Goal: Task Accomplishment & Management: Use online tool/utility

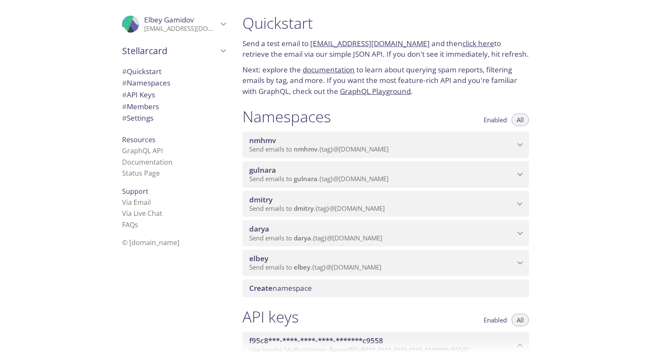
scroll to position [85, 0]
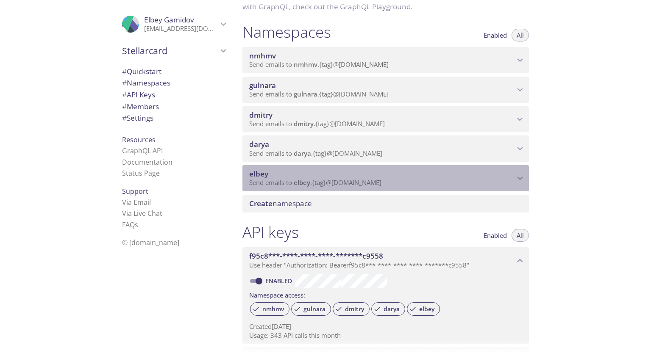
click at [481, 170] on span "elbey" at bounding box center [381, 174] width 265 height 9
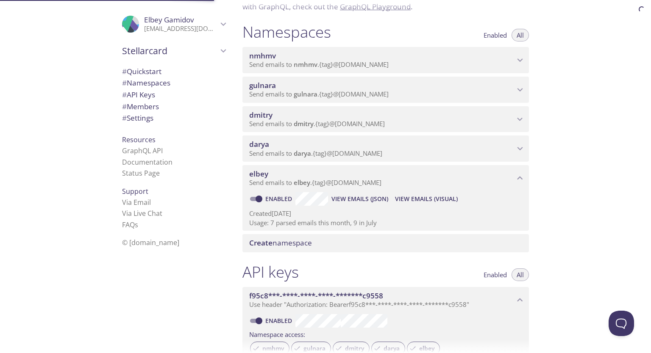
scroll to position [0, 0]
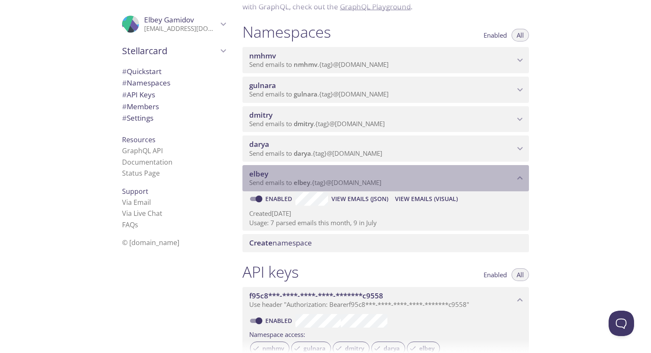
drag, startPoint x: 331, startPoint y: 184, endPoint x: 323, endPoint y: 212, distance: 29.6
click at [329, 209] on div "elbey Send emails to elbey . {tag} @inbox.testmail.app Enabled View Emails (JSO…" at bounding box center [385, 198] width 286 height 66
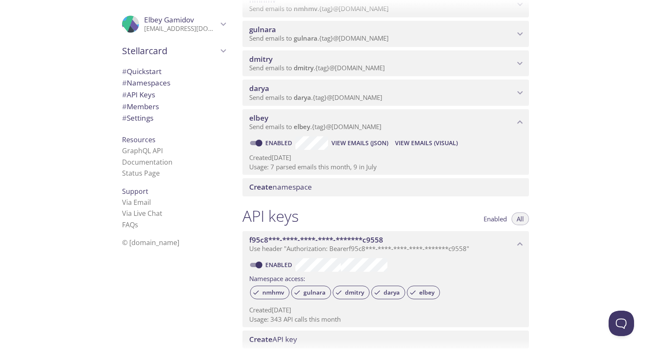
scroll to position [142, 0]
click at [409, 139] on span "View Emails (Visual)" at bounding box center [426, 142] width 63 height 10
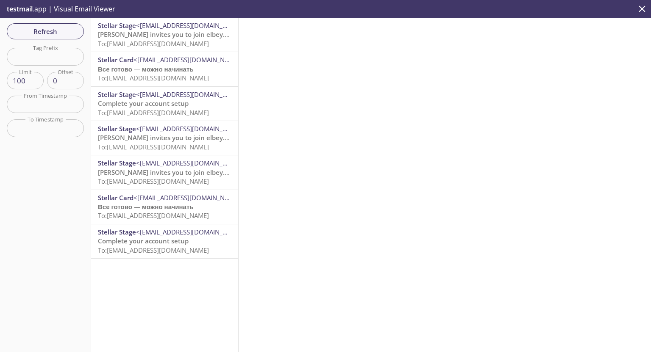
click at [166, 33] on span "[PERSON_NAME] invites you to join elbey.regress" at bounding box center [172, 34] width 149 height 8
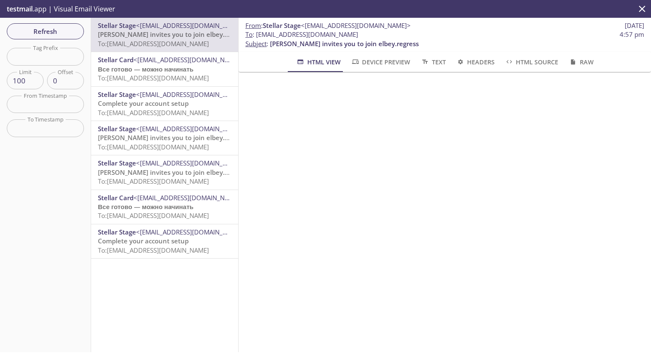
drag, startPoint x: 256, startPoint y: 34, endPoint x: 388, endPoint y: 34, distance: 132.2
click at [388, 34] on span "To : elbey.regress_employee@inbox.testmail.app 4:57 pm" at bounding box center [444, 34] width 399 height 9
copy span "[EMAIL_ADDRESS][DOMAIN_NAME]"
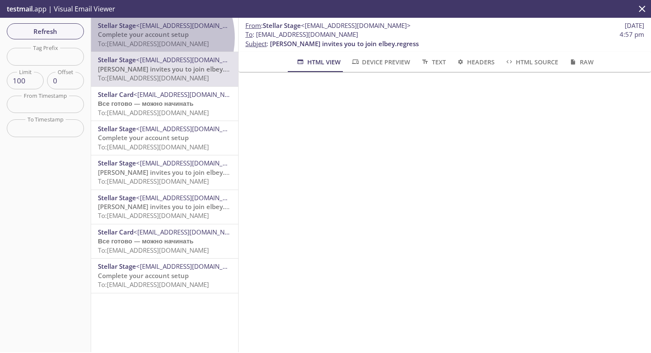
click at [153, 38] on span "Complete your account setup" at bounding box center [143, 34] width 91 height 8
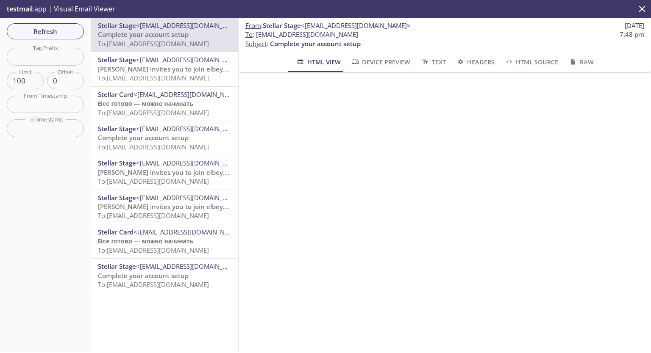
click at [445, 61] on button "Text" at bounding box center [432, 62] width 35 height 20
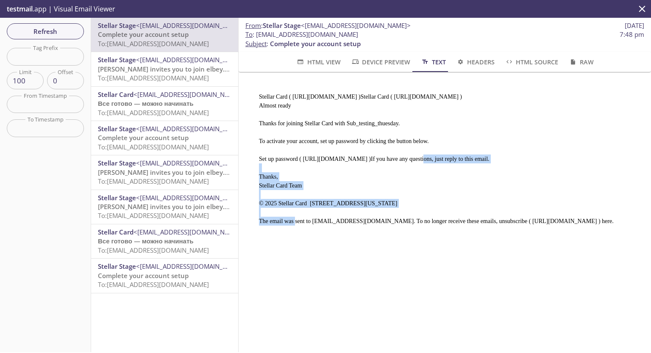
drag, startPoint x: 299, startPoint y: 156, endPoint x: 603, endPoint y: 152, distance: 304.3
click at [603, 152] on pre "Stellar Card ( https://stage-second.app.stellarcard.io )Stellar Card ( https://…" at bounding box center [441, 155] width 385 height 147
copy pre "https://stage-second.app.stellarcard.io/create-account?ref=yse9i9kfuez3curyt62q…"
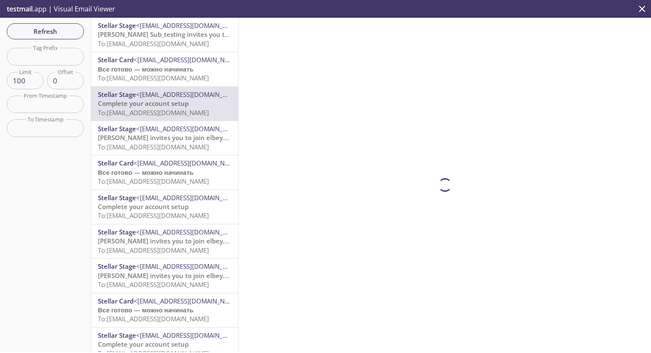
click at [189, 39] on span "[PERSON_NAME] Sub_testing invites you to join Sub_testing_thuesday" at bounding box center [204, 34] width 212 height 8
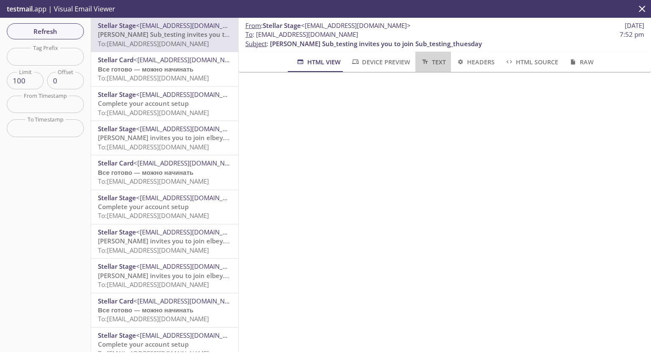
click at [442, 62] on span "Text" at bounding box center [432, 62] width 25 height 11
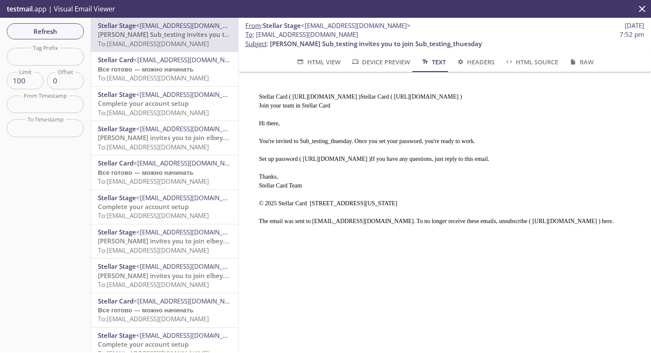
drag, startPoint x: 298, startPoint y: 157, endPoint x: 553, endPoint y: 153, distance: 255.2
click at [544, 153] on pre "Stellar Card ( https://stage-second.app.stellarcard.io )Stellar Card ( https://…" at bounding box center [441, 155] width 385 height 147
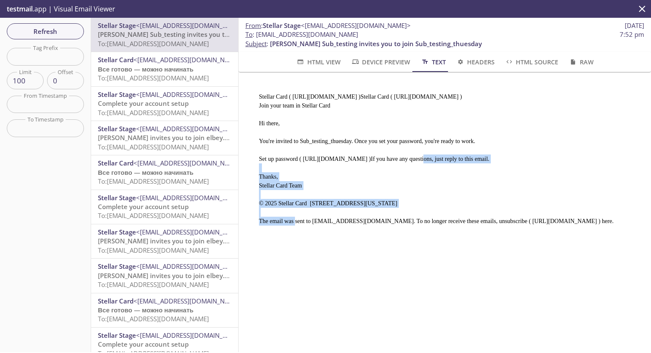
drag, startPoint x: 299, startPoint y: 156, endPoint x: 610, endPoint y: 157, distance: 311.1
click at [610, 157] on pre "Stellar Card ( https://stage-second.app.stellarcard.io )Stellar Card ( https://…" at bounding box center [441, 155] width 385 height 147
copy pre "https://stage-second.app.stellarcard.io/create-account?ref=prbbni5t79slcilxo3ag…"
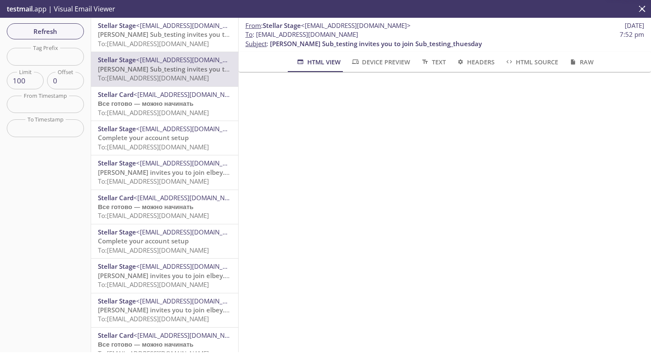
click at [186, 44] on span "To: elbey.sub_testing_employee@inbox.testmail.app" at bounding box center [153, 43] width 111 height 8
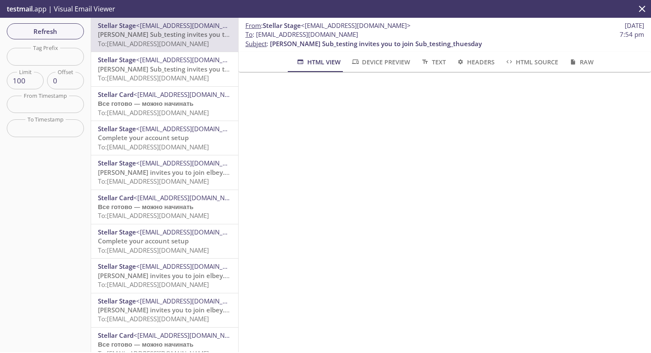
click at [439, 58] on span "Text" at bounding box center [432, 62] width 25 height 11
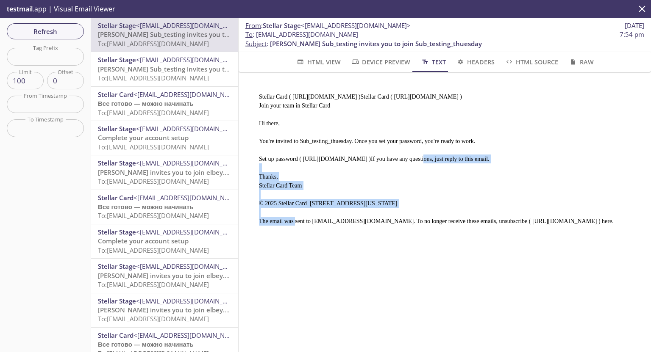
drag, startPoint x: 299, startPoint y: 156, endPoint x: 614, endPoint y: 152, distance: 314.5
click at [614, 152] on pre "Stellar Card ( https://stage-second.app.stellarcard.io )Stellar Card ( https://…" at bounding box center [441, 155] width 385 height 147
copy pre "https://stage-second.app.stellarcard.io/create-account?ref=d9tg4nhbazg7rttweld9…"
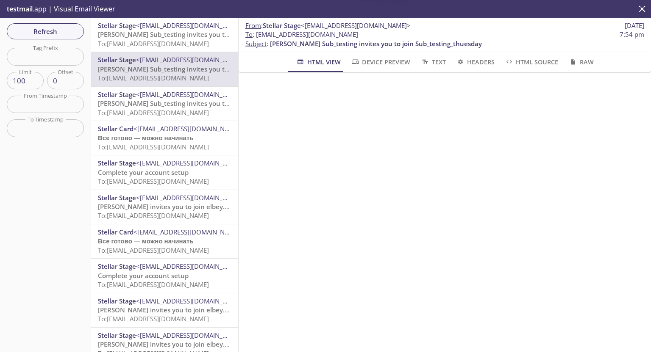
click at [144, 44] on span "To: elbey.sub_testing_admin2@inbox.testmail.app" at bounding box center [153, 43] width 111 height 8
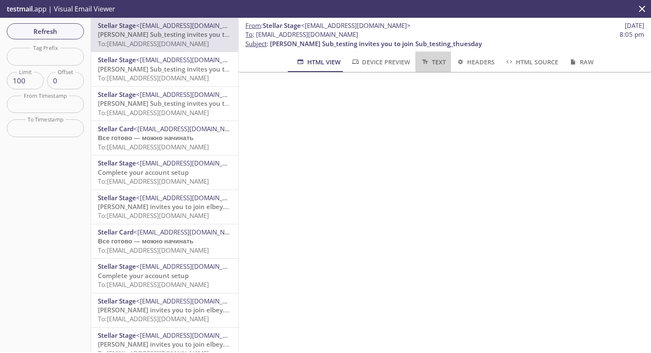
click at [446, 60] on button "Text" at bounding box center [432, 62] width 35 height 20
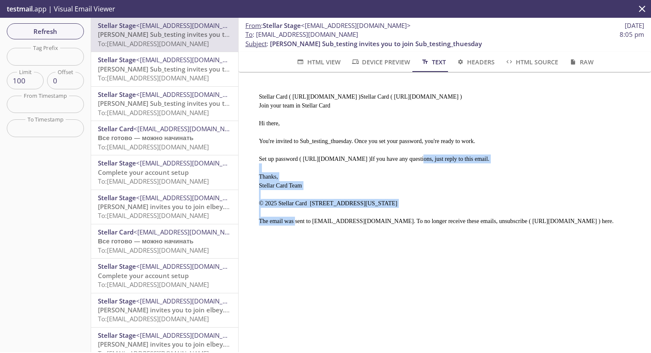
drag, startPoint x: 299, startPoint y: 156, endPoint x: 448, endPoint y: 163, distance: 148.9
click at [448, 163] on pre "Stellar Card ( https://stage-second.app.stellarcard.io )Stellar Card ( https://…" at bounding box center [441, 155] width 385 height 147
copy pre "https://stage-second.app.stellarcard.io/create-account?ref=7aqdpqvudgdsir44nqvv…"
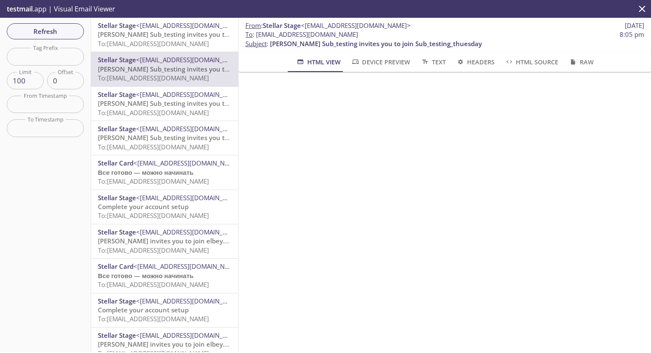
click at [137, 39] on span "[PERSON_NAME] Sub_testing invites you to join Sub_testing_thuesday" at bounding box center [204, 34] width 212 height 8
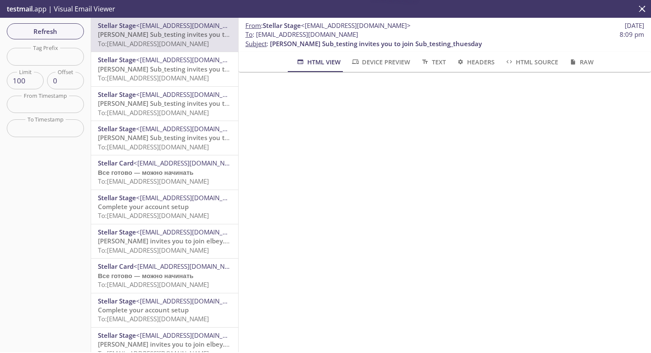
click at [438, 57] on span "Text" at bounding box center [432, 62] width 25 height 11
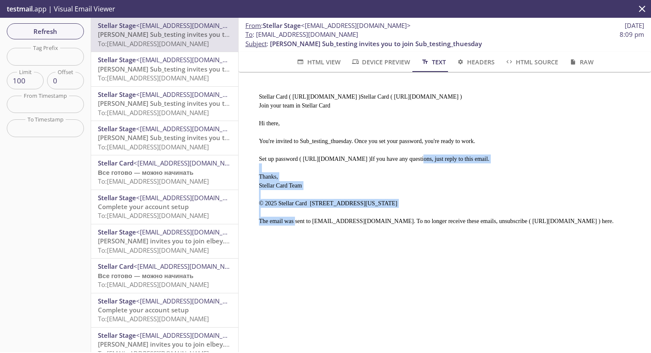
drag, startPoint x: 299, startPoint y: 156, endPoint x: 613, endPoint y: 153, distance: 314.5
click at [613, 153] on pre "Stellar Card ( [URL][DOMAIN_NAME] )Stellar Card ( [URL][DOMAIN_NAME] ) Join you…" at bounding box center [441, 155] width 385 height 147
copy pre "[URL][DOMAIN_NAME]"
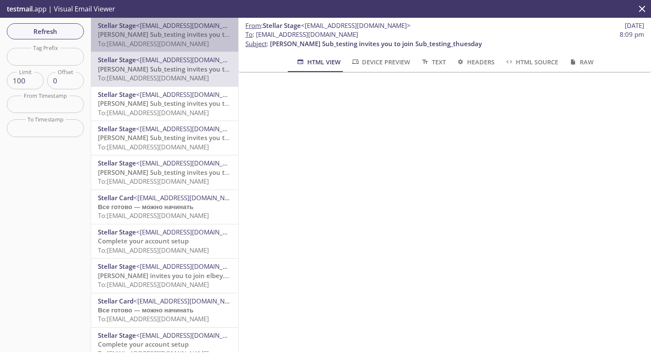
click at [181, 44] on span "To: [EMAIL_ADDRESS][DOMAIN_NAME]" at bounding box center [153, 43] width 111 height 8
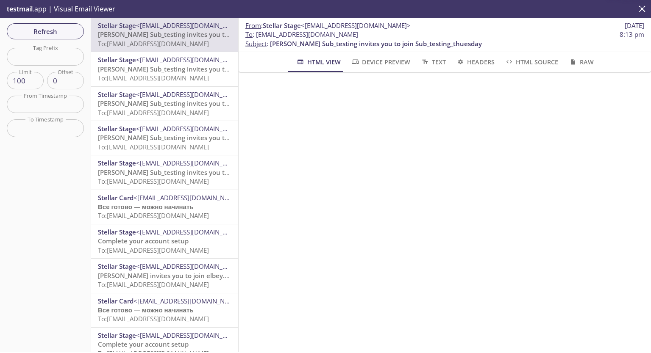
click at [429, 55] on button "Text" at bounding box center [432, 62] width 35 height 20
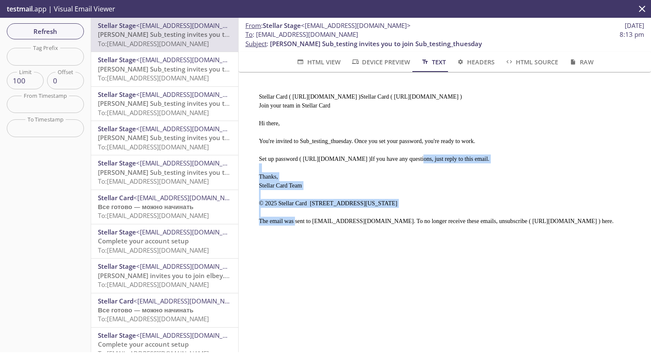
drag, startPoint x: 300, startPoint y: 157, endPoint x: 448, endPoint y: 165, distance: 149.0
click at [448, 165] on pre "Stellar Card ( [URL][DOMAIN_NAME] )Stellar Card ( [URL][DOMAIN_NAME] ) Join you…" at bounding box center [441, 155] width 385 height 147
copy pre "[URL][DOMAIN_NAME]"
